Goal: Use online tool/utility

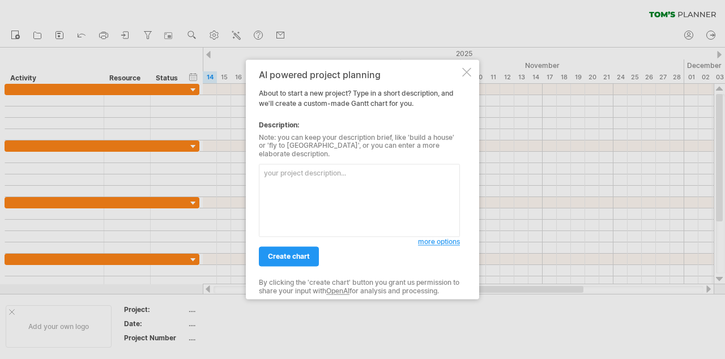
click at [361, 187] on textarea at bounding box center [359, 200] width 201 height 73
paste textarea "Outline the timeline for my dissertation, beginning with proposal development, …"
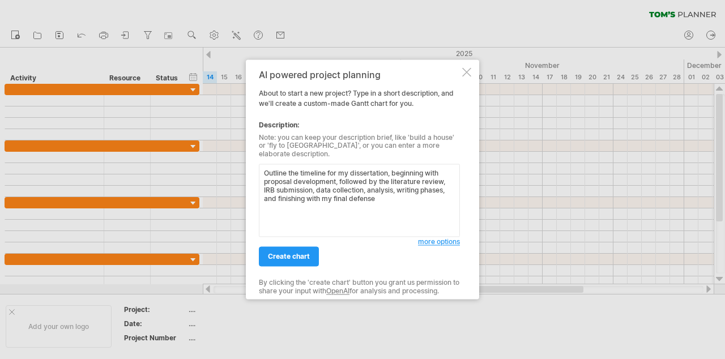
type textarea "Outline the timeline for my dissertation, beginning with proposal development, …"
click at [436, 238] on span "more options" at bounding box center [439, 242] width 42 height 8
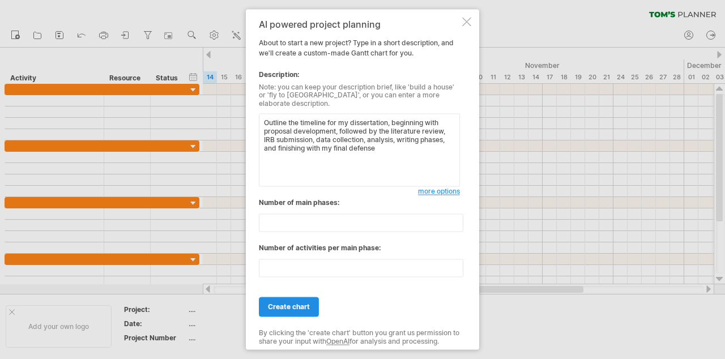
click at [289, 305] on span "create chart" at bounding box center [289, 307] width 42 height 8
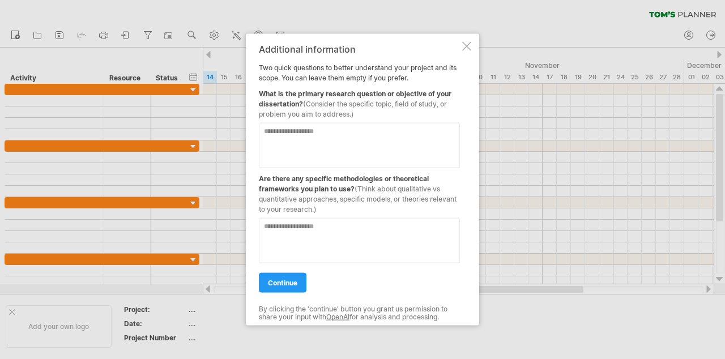
click at [346, 141] on textarea at bounding box center [359, 145] width 201 height 45
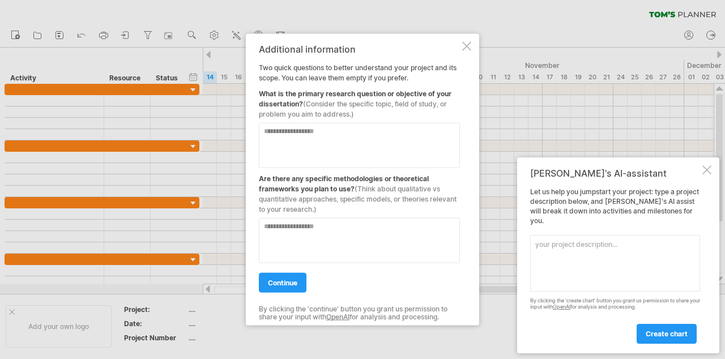
click at [309, 148] on textarea at bounding box center [359, 145] width 201 height 45
paste textarea "**********"
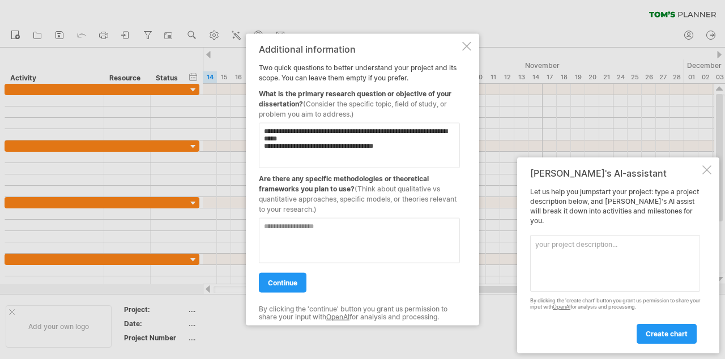
type textarea "**********"
click at [382, 247] on textarea at bounding box center [359, 240] width 201 height 45
type textarea "**********"
click at [294, 285] on span "continue" at bounding box center [282, 283] width 29 height 8
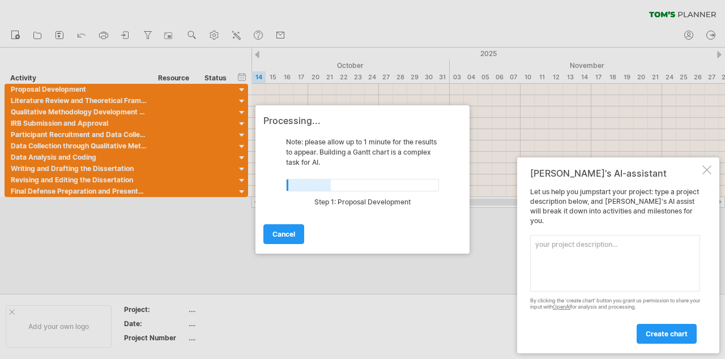
click at [708, 174] on div at bounding box center [706, 169] width 9 height 9
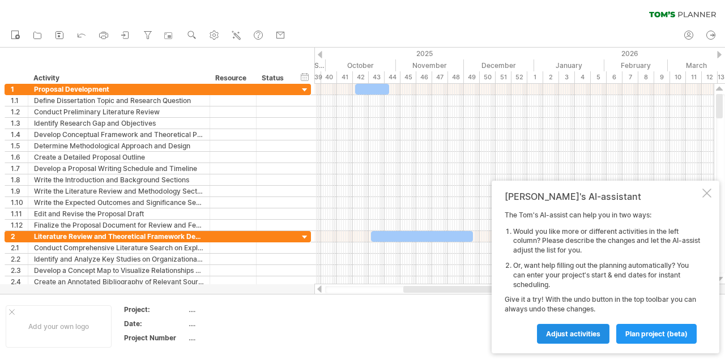
click at [603, 335] on link "Adjust activities" at bounding box center [573, 334] width 72 height 20
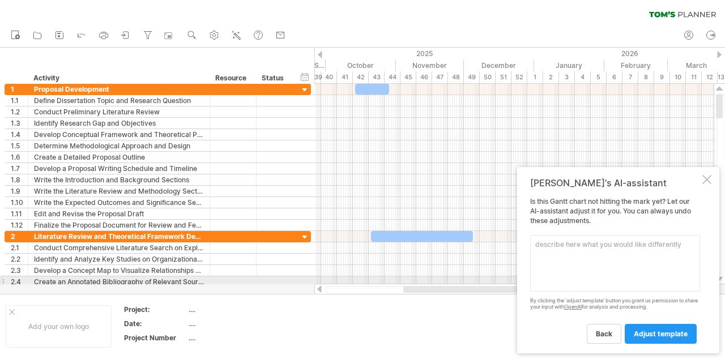
click at [598, 283] on textarea at bounding box center [615, 263] width 170 height 57
type textarea "Plan this from [DATE] - [DATE]"
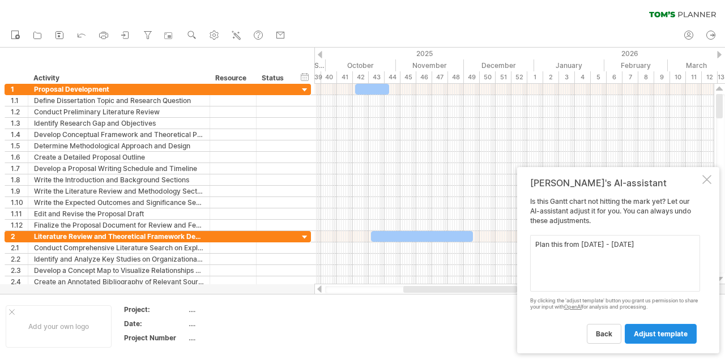
click at [667, 336] on span "adjust template" at bounding box center [661, 333] width 54 height 8
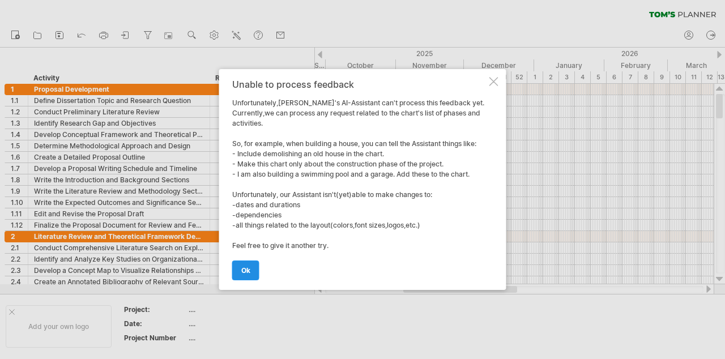
click at [246, 270] on span "ok" at bounding box center [245, 270] width 9 height 8
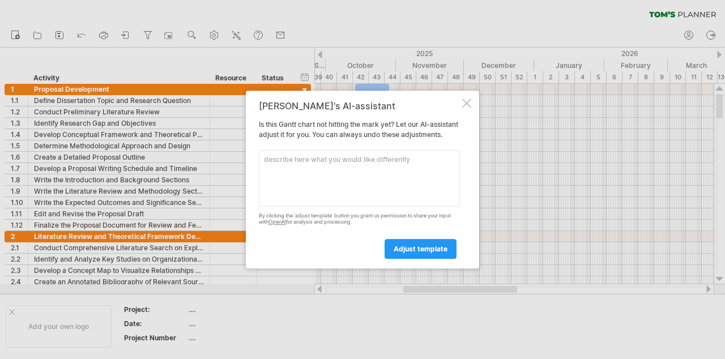
click at [469, 99] on div at bounding box center [466, 103] width 9 height 9
